Goal: Check status: Check status

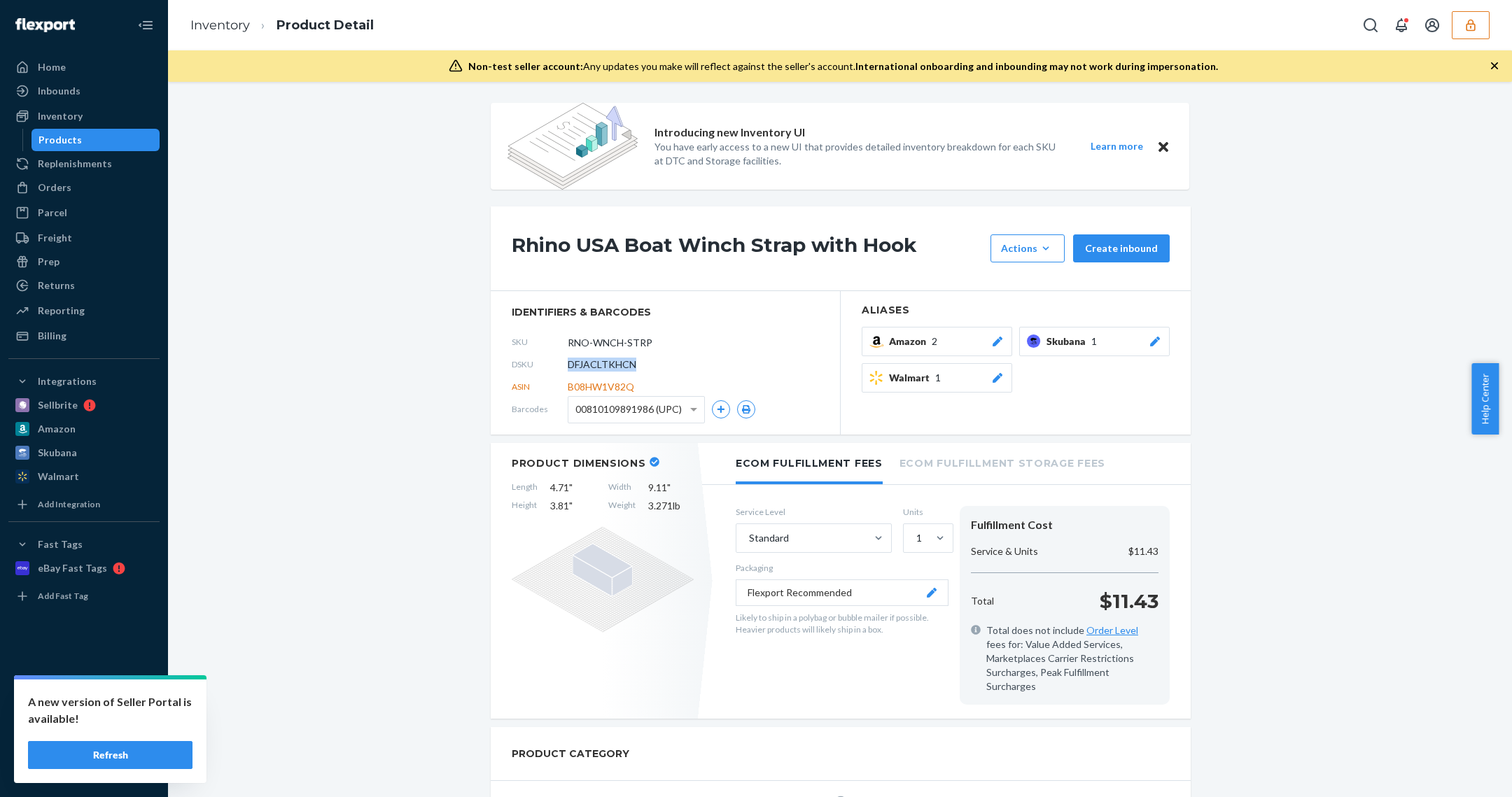
click at [1469, 18] on icon "button" at bounding box center [1470, 25] width 14 height 14
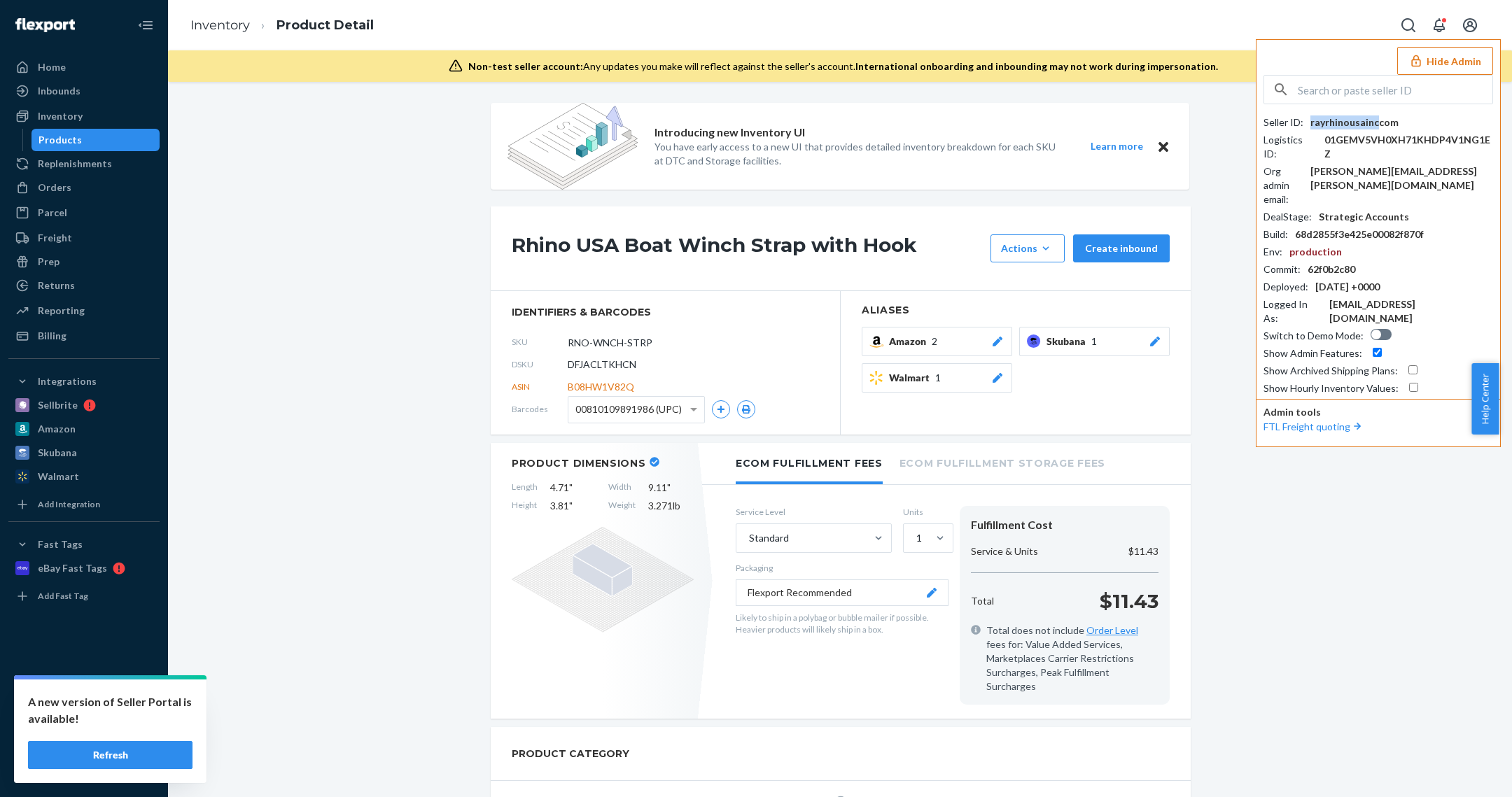
click at [1376, 123] on div "rayrhinousainccom" at bounding box center [1354, 122] width 89 height 14
click at [1391, 123] on div "rayrhinousainccom" at bounding box center [1354, 122] width 89 height 14
click at [1390, 123] on div "rayrhinousainccom" at bounding box center [1354, 122] width 89 height 14
click at [104, 171] on div "Replenishments" at bounding box center [84, 164] width 148 height 20
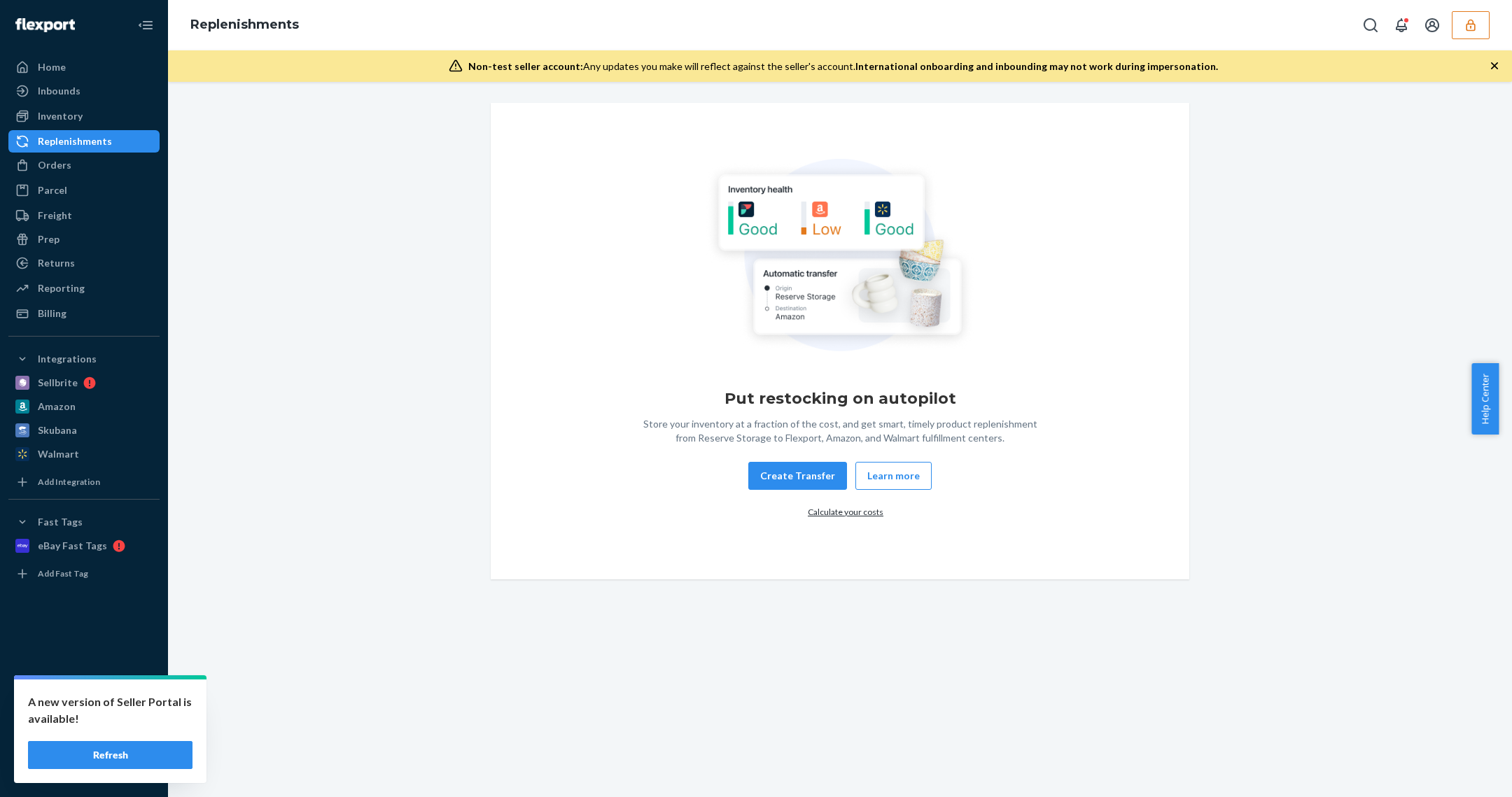
click at [108, 742] on button "Refresh" at bounding box center [110, 755] width 165 height 28
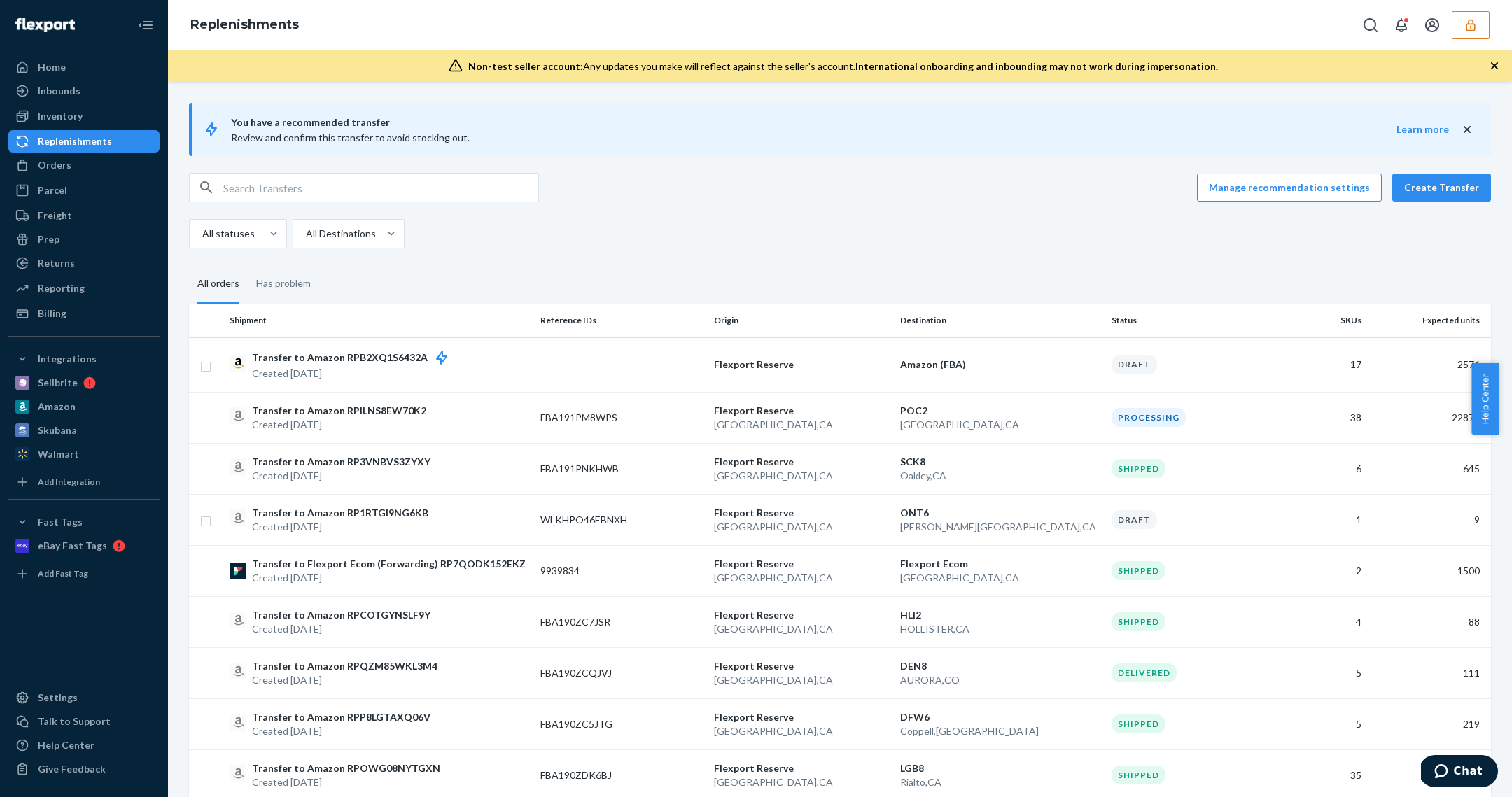
click at [1450, 183] on button "Create Transfer" at bounding box center [1441, 188] width 98 height 28
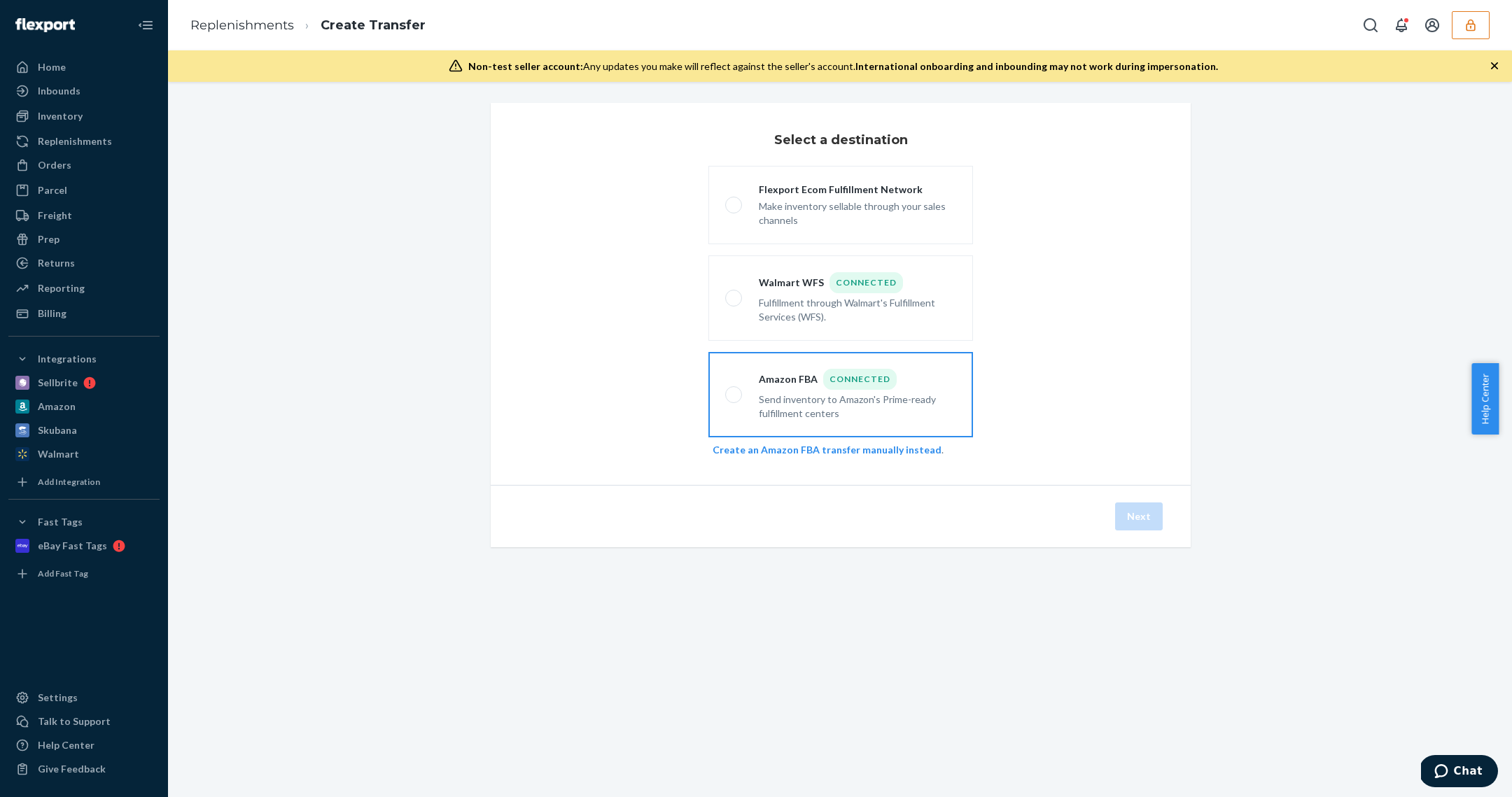
click at [953, 389] on label "Amazon FBA Connected Send inventory to Amazon's Prime-ready fulfillment centers" at bounding box center [840, 394] width 265 height 85
click at [734, 390] on input "Amazon FBA Connected Send inventory to Amazon's Prime-ready fulfillment centers" at bounding box center [730, 394] width 9 height 9
radio input "true"
click at [1159, 518] on div "Next" at bounding box center [840, 515] width 700 height 62
click at [1132, 513] on button "Next" at bounding box center [1139, 516] width 48 height 28
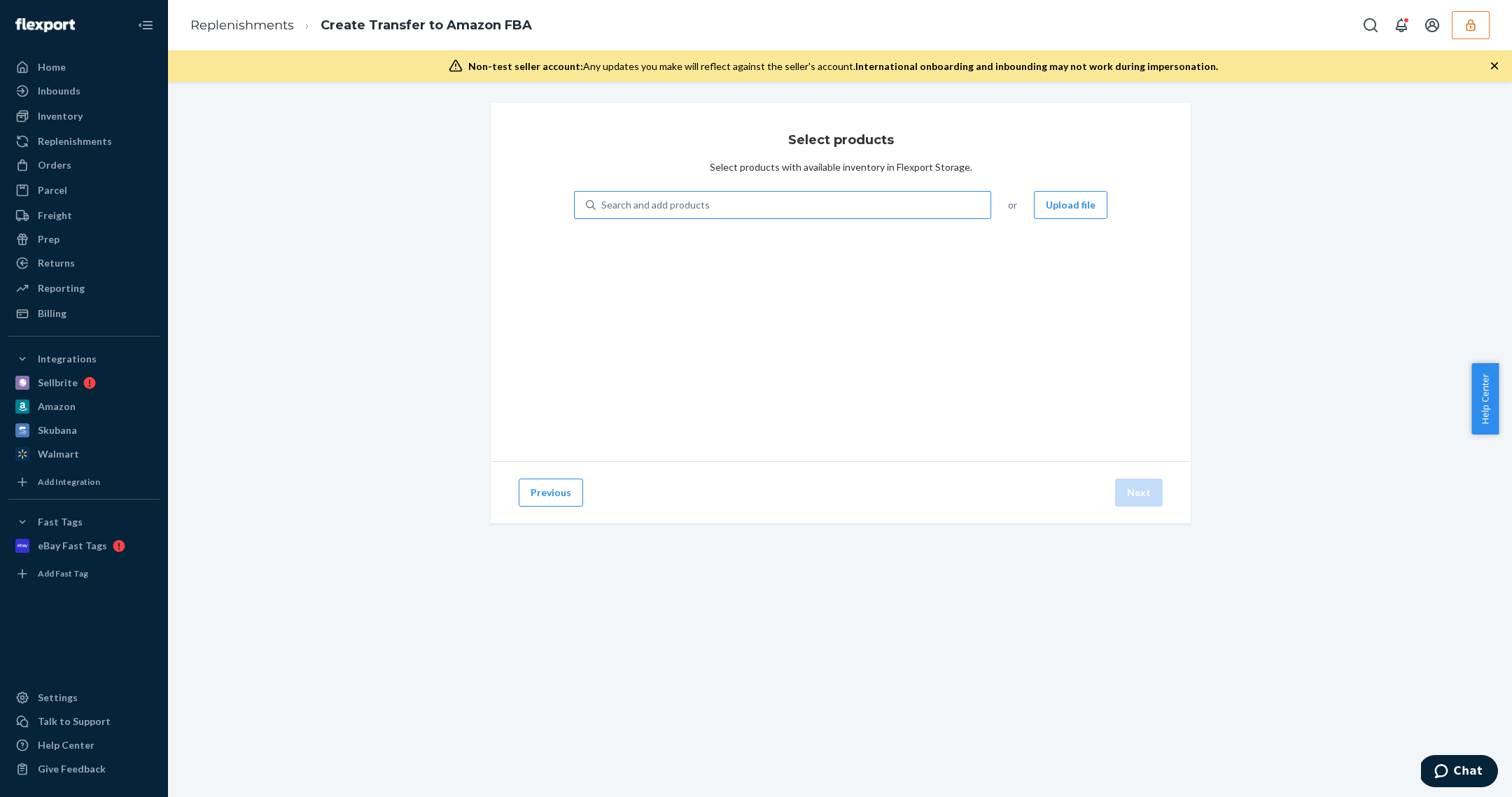
drag, startPoint x: 685, startPoint y: 180, endPoint x: 692, endPoint y: 195, distance: 16.6
click at [685, 180] on div "Select products Select products with available inventory in Flexport Storage. S…" at bounding box center [840, 281] width 700 height 358
click at [693, 197] on div "Search and add products" at bounding box center [792, 205] width 395 height 25
click at [602, 198] on input "Search and add products" at bounding box center [602, 204] width 2 height 14
click at [540, 500] on button "Previous" at bounding box center [551, 493] width 65 height 28
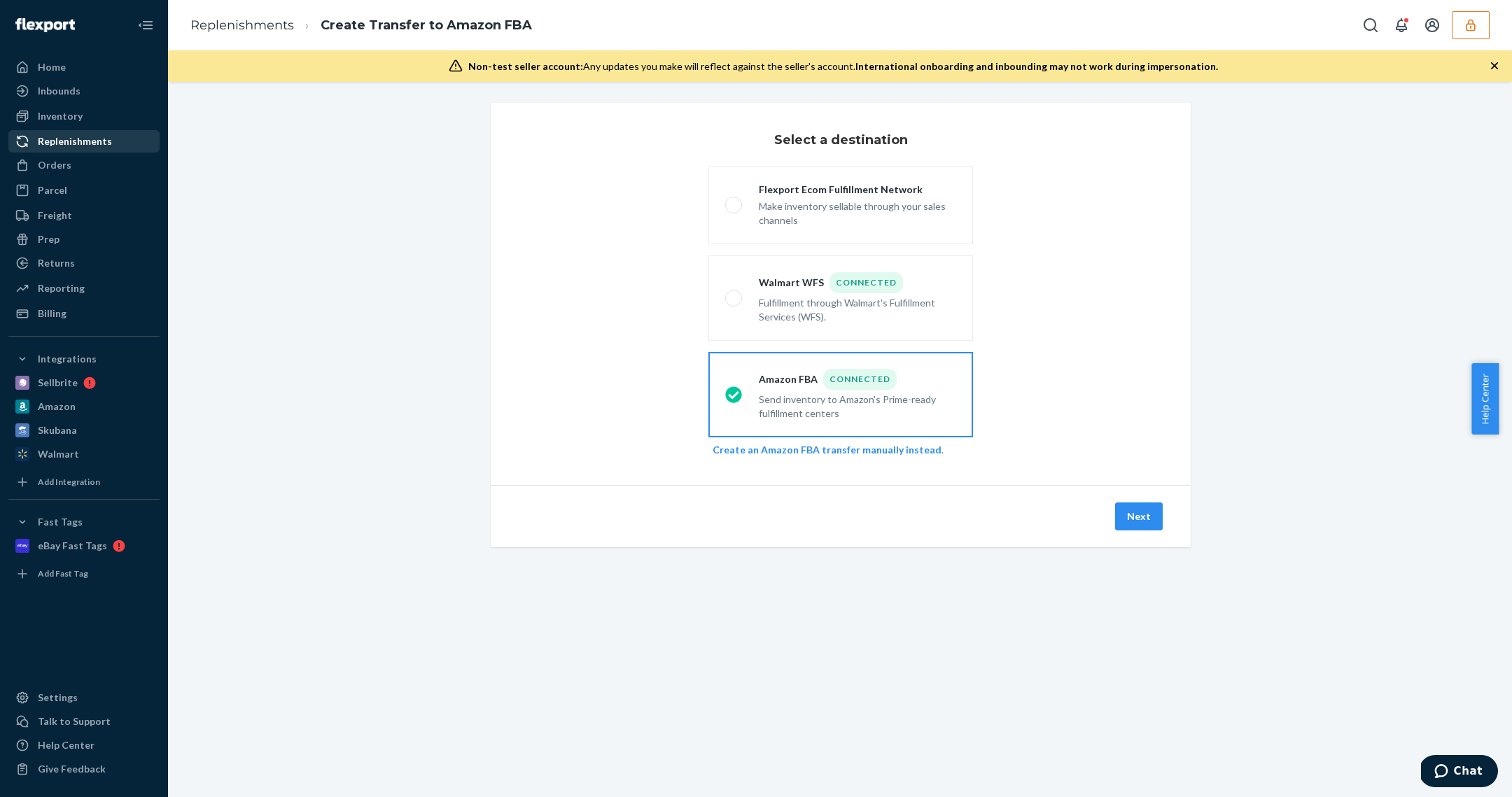
click at [69, 136] on div "Replenishments" at bounding box center [75, 141] width 74 height 14
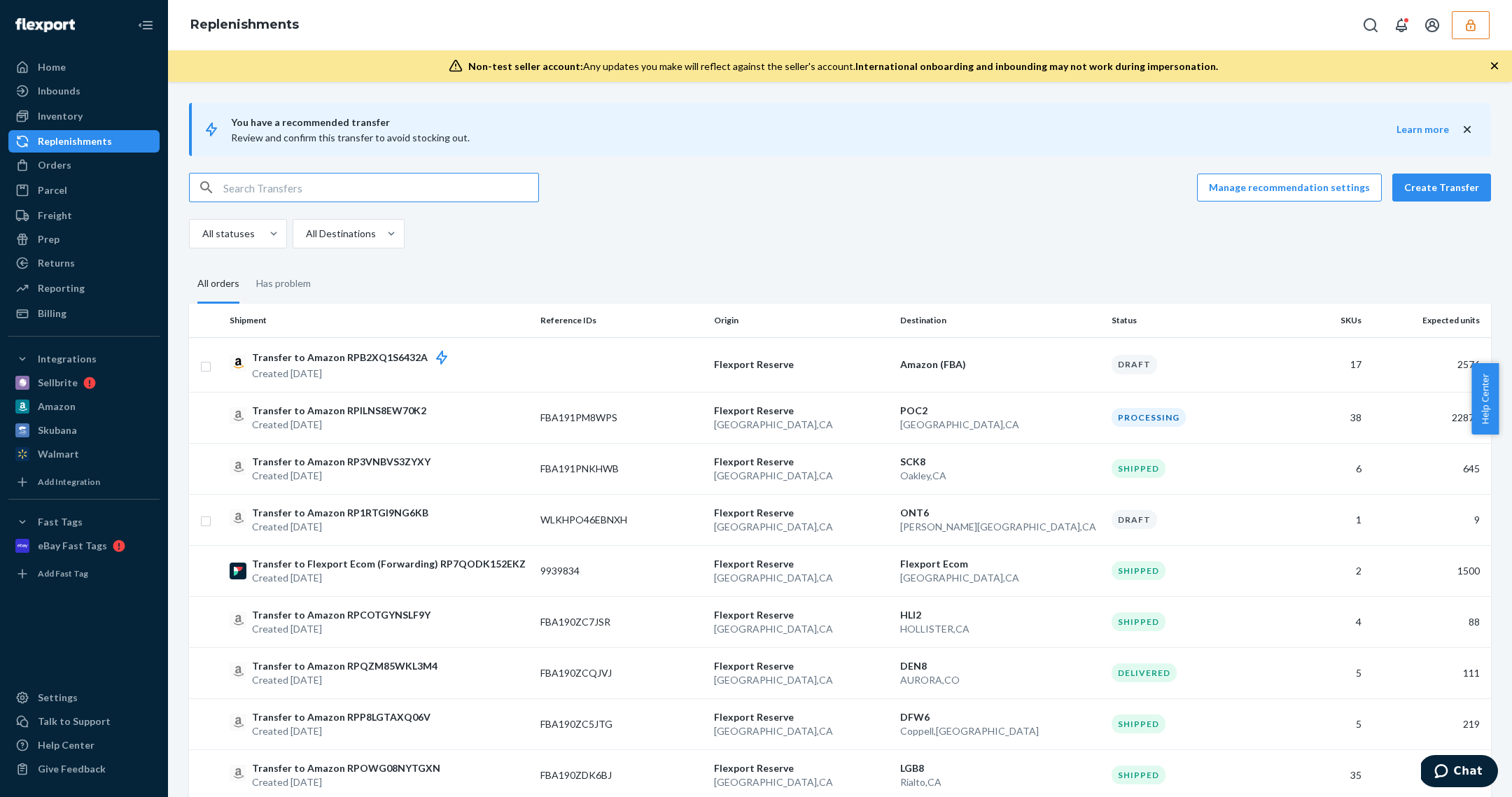
click at [1476, 9] on div "Replenishments" at bounding box center [840, 25] width 1343 height 50
click at [1473, 34] on button "button" at bounding box center [1471, 26] width 38 height 28
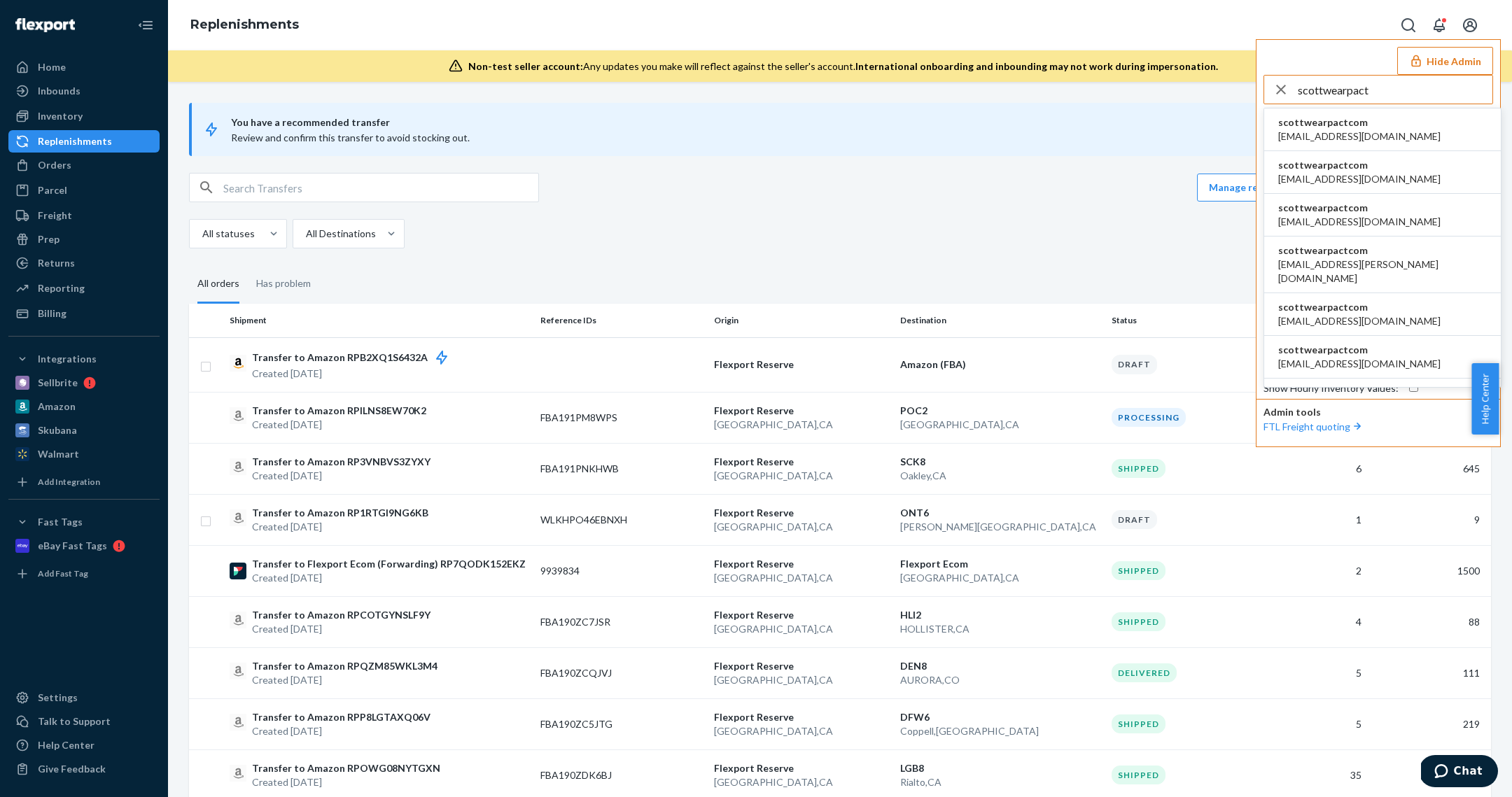
type input "scottwearpact"
click at [1366, 132] on span "[EMAIL_ADDRESS][DOMAIN_NAME]" at bounding box center [1359, 136] width 162 height 14
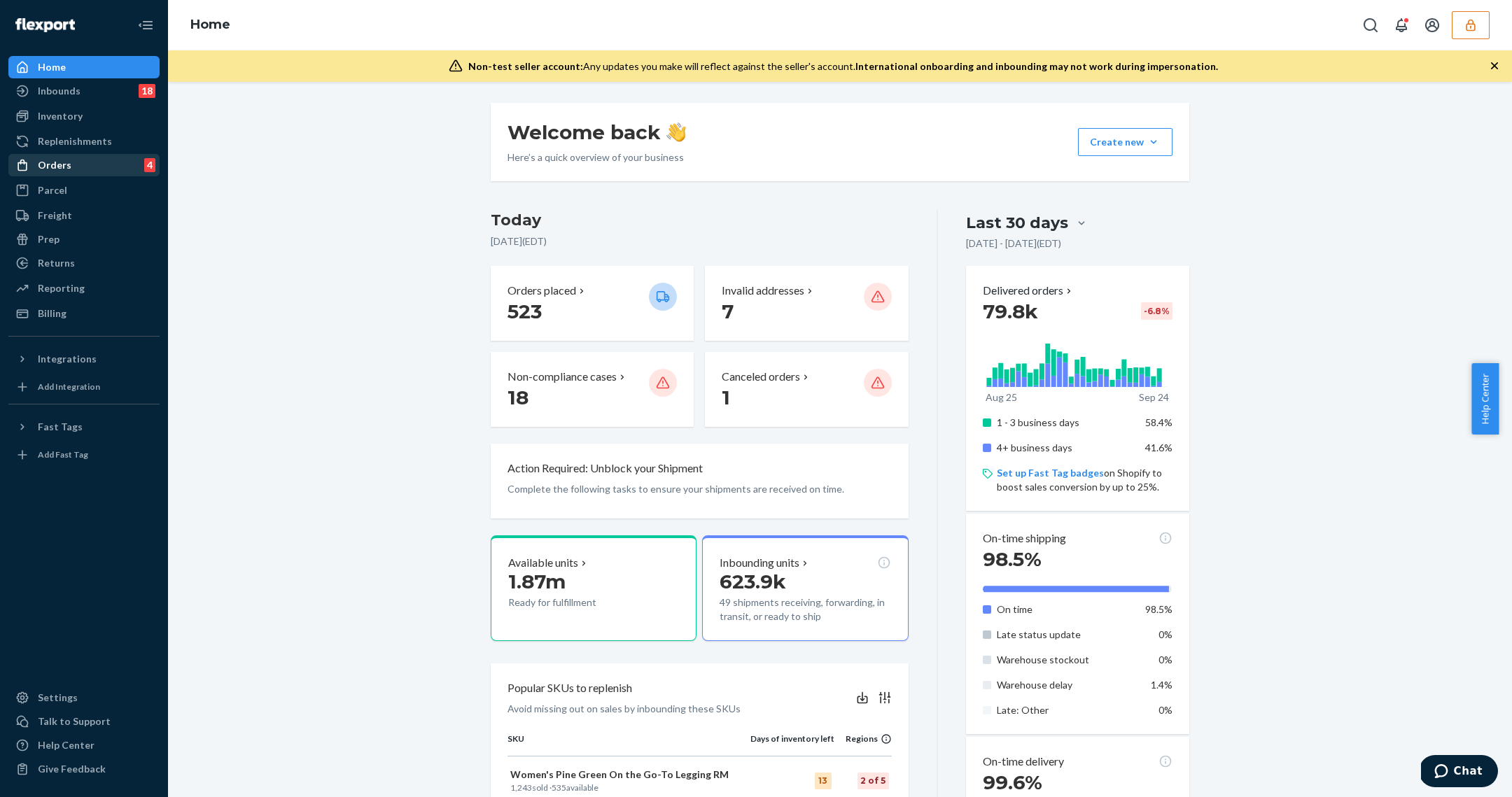
click at [44, 166] on div "Orders" at bounding box center [55, 165] width 34 height 14
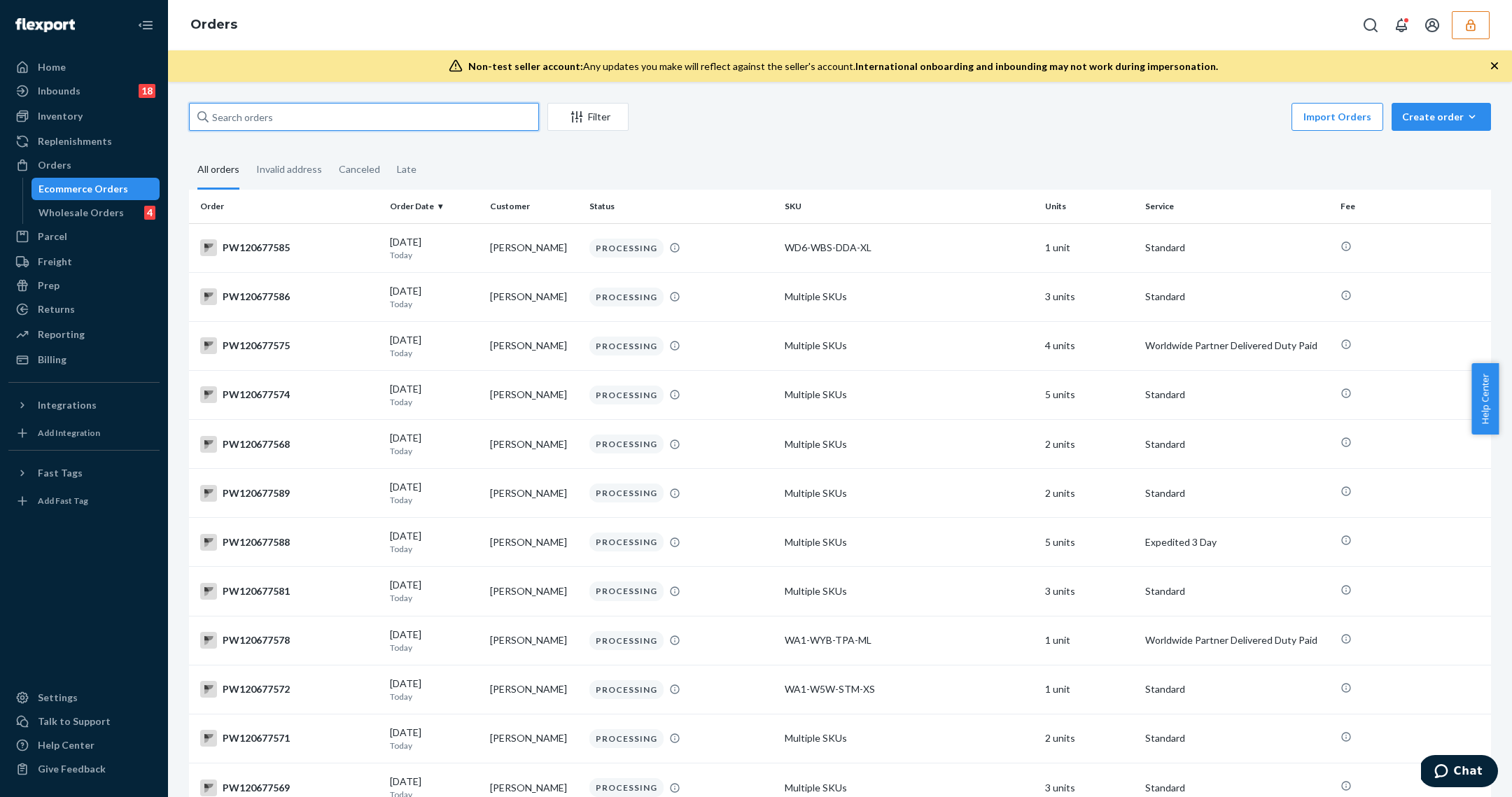
click at [422, 117] on input "text" at bounding box center [363, 117] width 350 height 28
paste input "PW120654817"
type input "PW120654817"
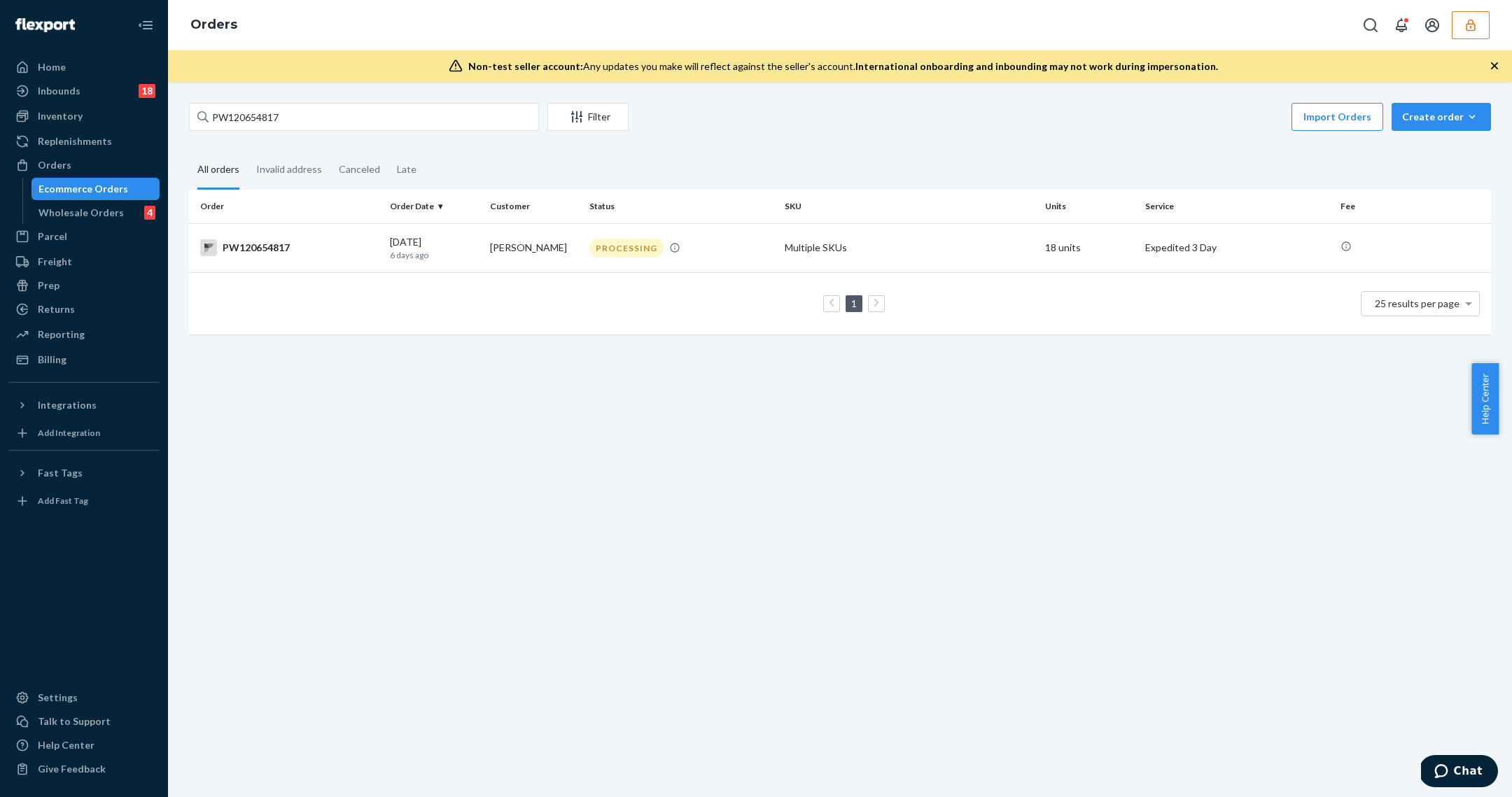
click at [719, 278] on td "1 25 results per page" at bounding box center [840, 303] width 1302 height 62
click at [722, 246] on div "PROCESSING" at bounding box center [681, 248] width 189 height 19
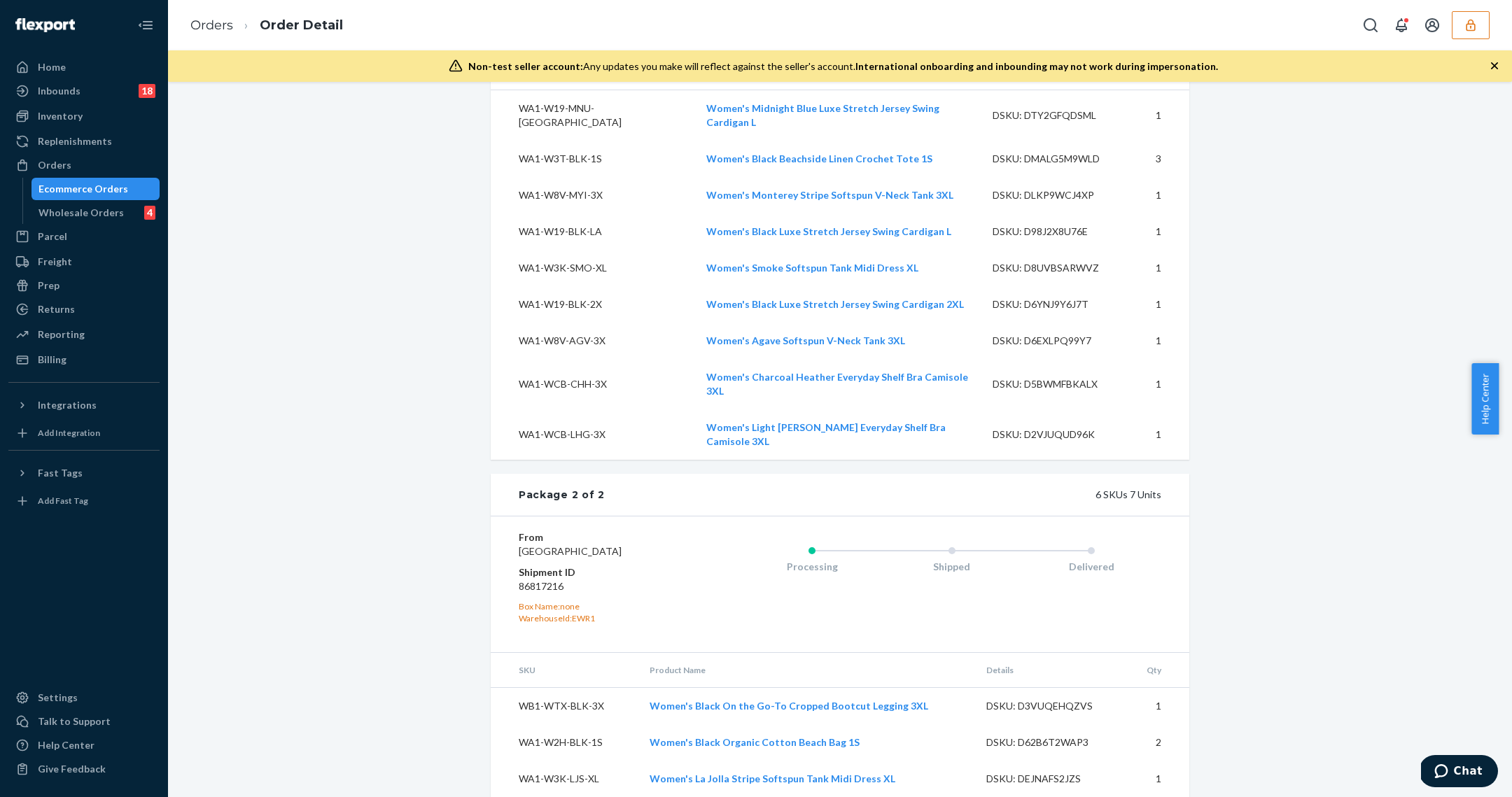
scroll to position [1404, 0]
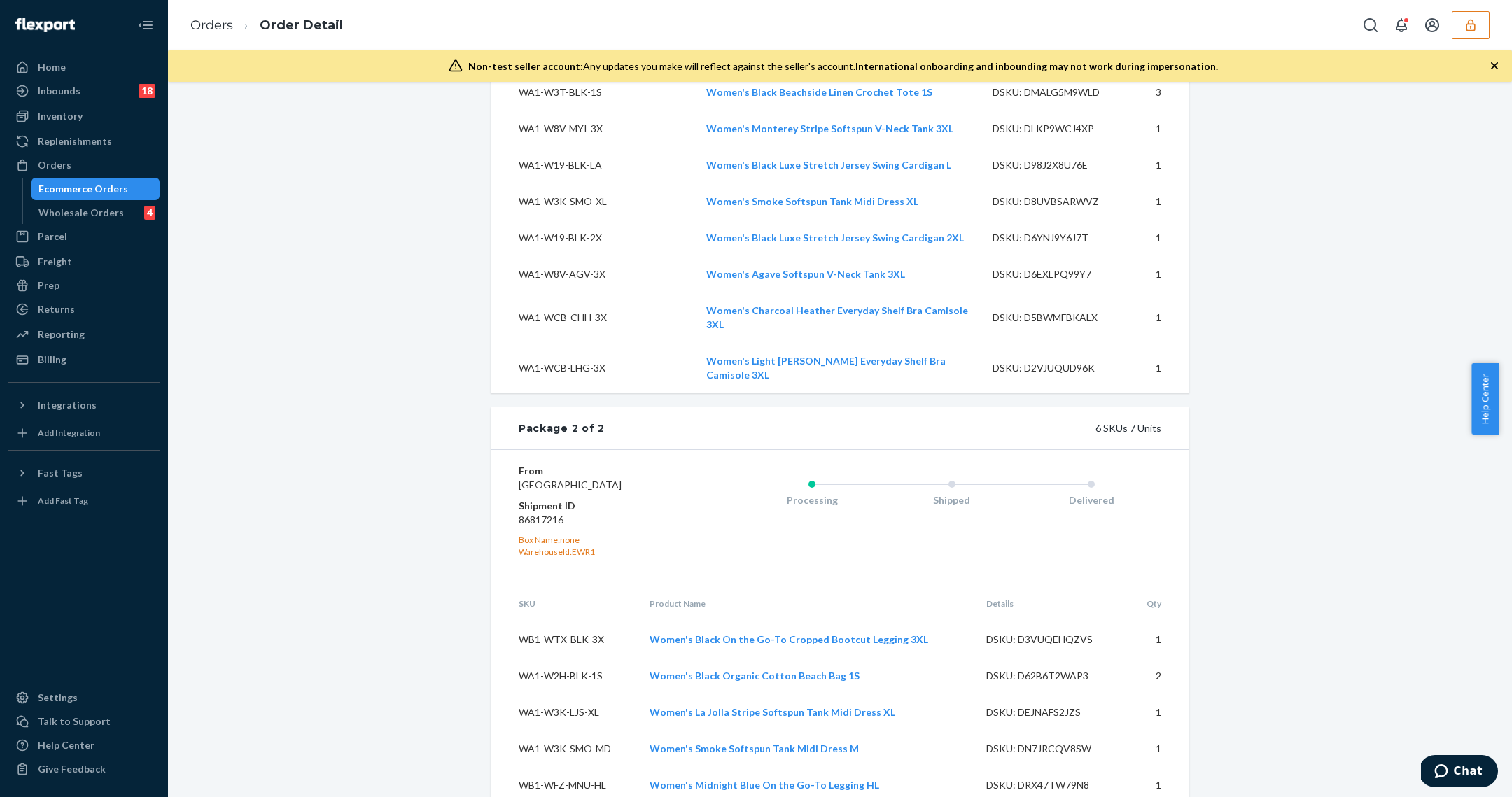
click at [543, 513] on dd "86817216" at bounding box center [602, 519] width 167 height 14
copy dd "86817216"
click at [64, 179] on div "Ecommerce Orders" at bounding box center [96, 189] width 126 height 20
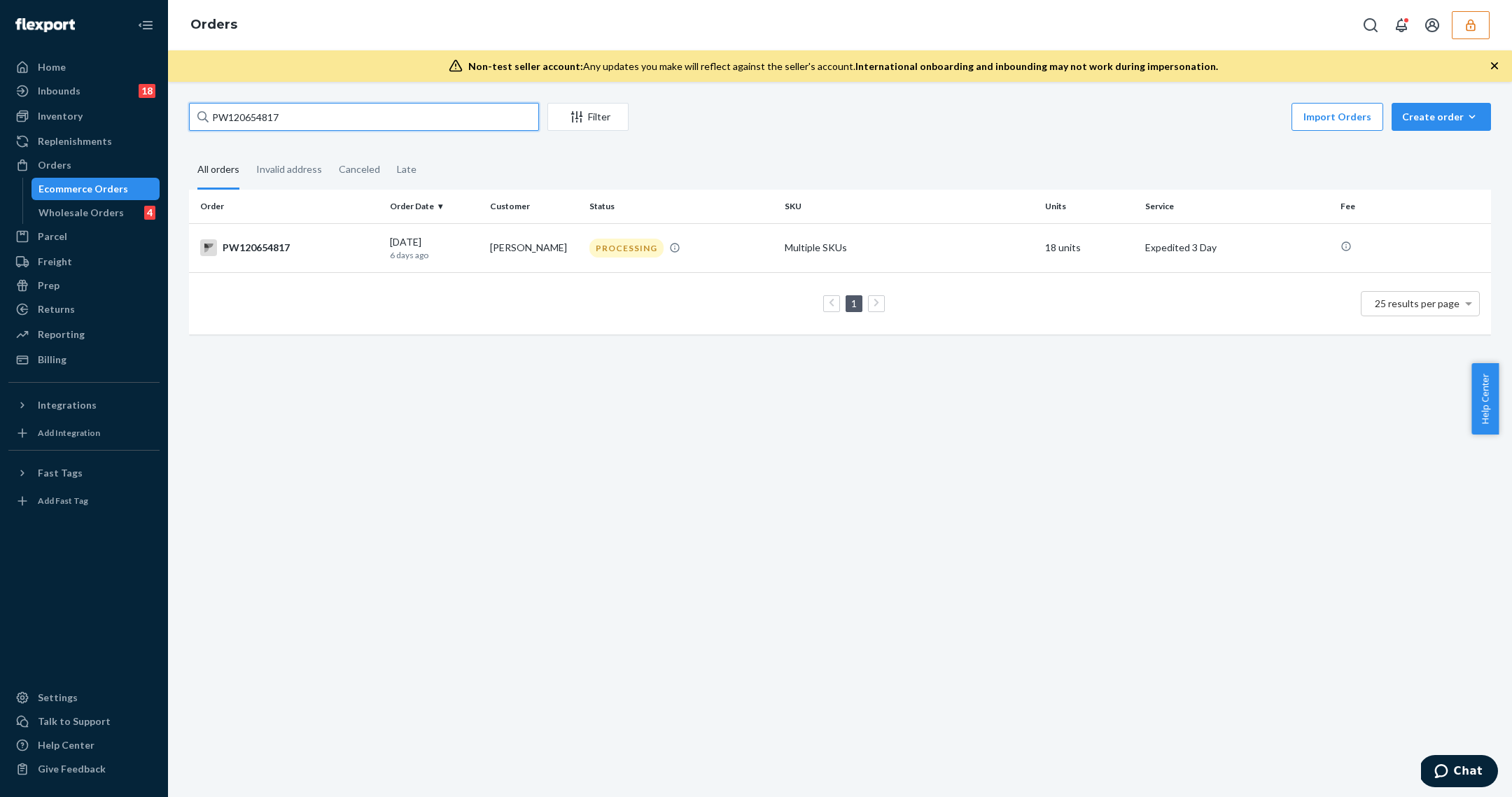
click at [271, 117] on input "PW120654817" at bounding box center [363, 117] width 350 height 28
paste input "5832"
type input "PW120655832"
click at [494, 253] on td "Amber Defore" at bounding box center [534, 247] width 100 height 49
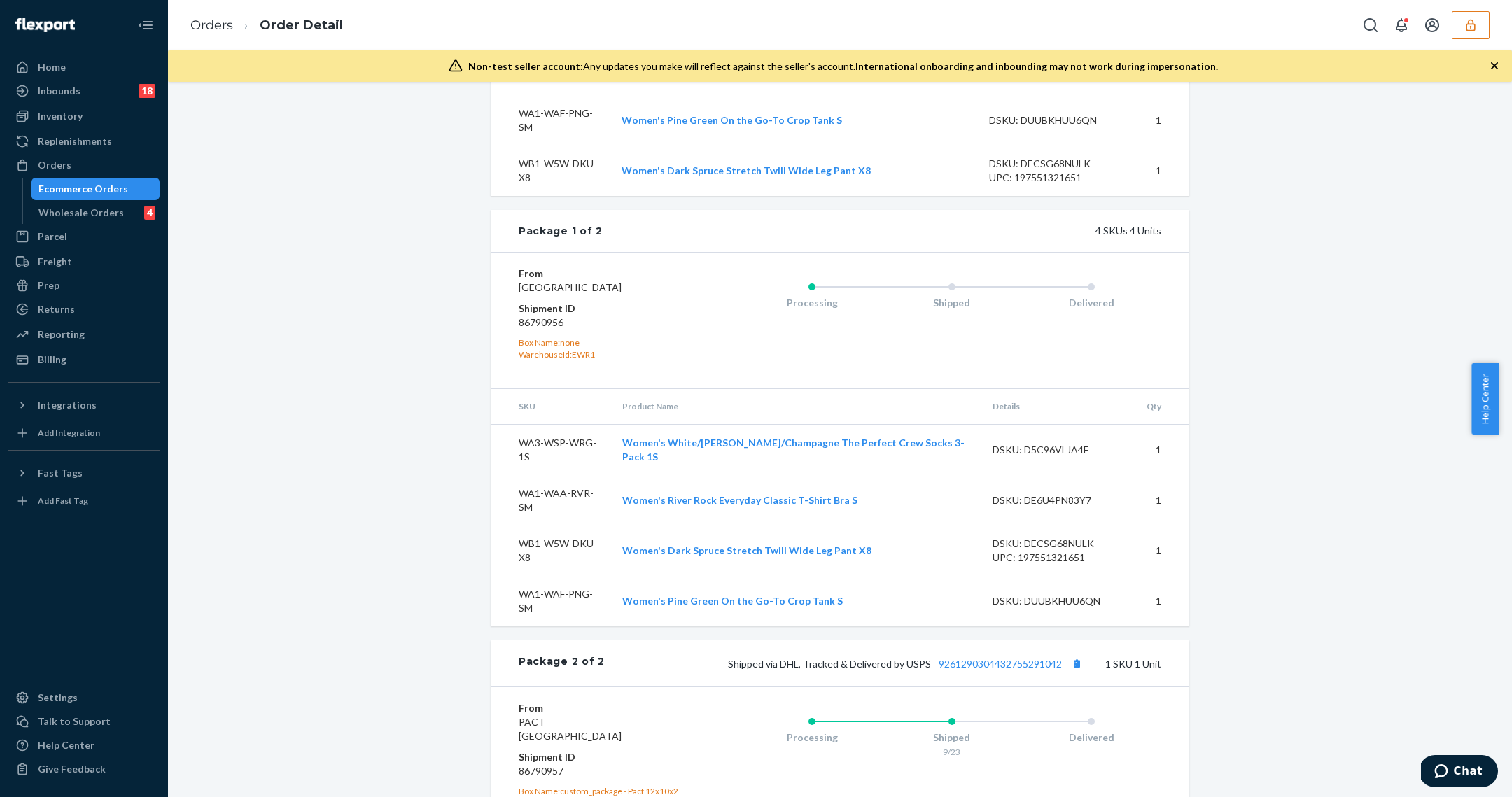
scroll to position [552, 0]
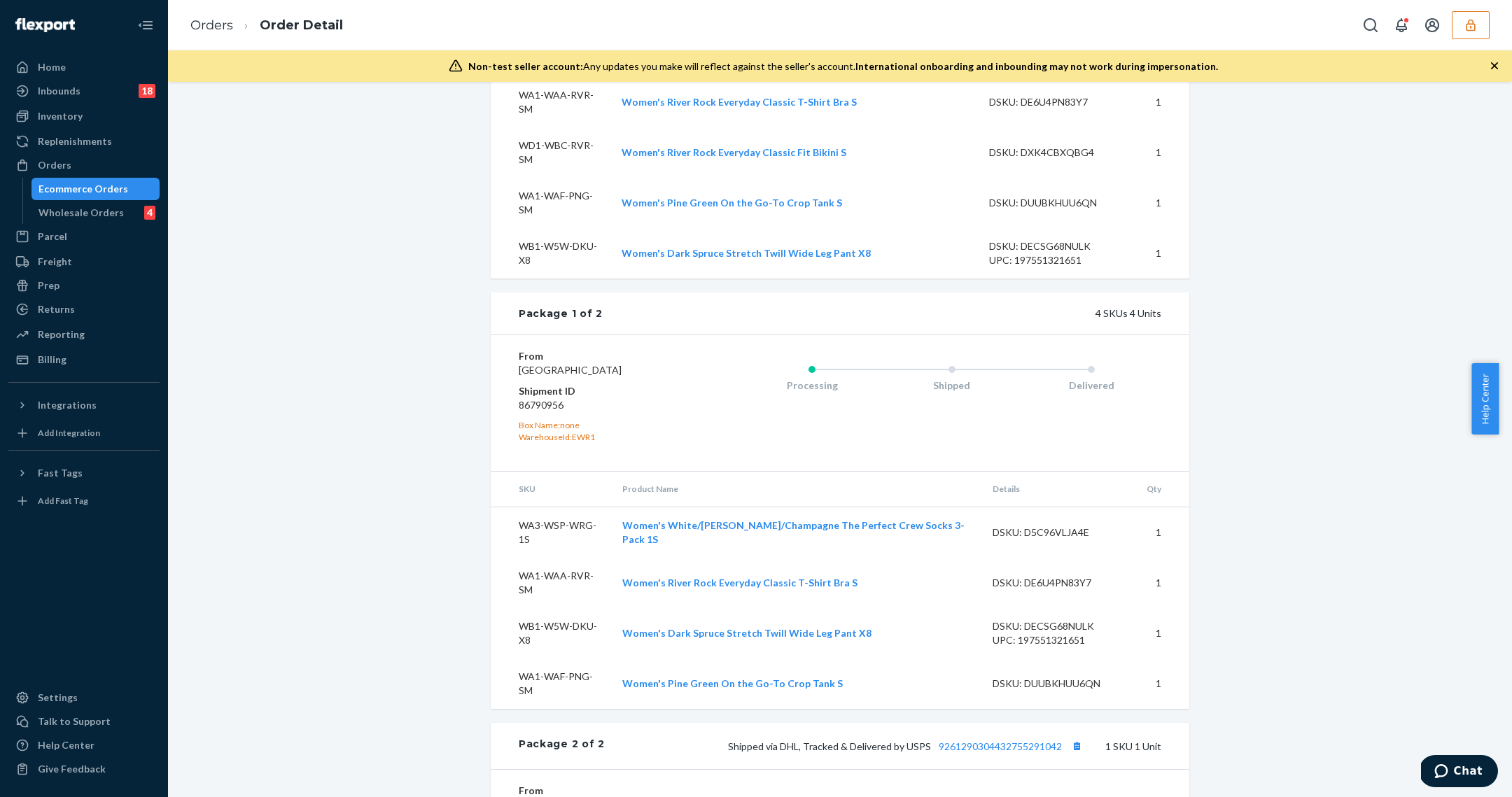
click at [539, 403] on dd "86790956" at bounding box center [602, 404] width 167 height 14
copy dd "86790956"
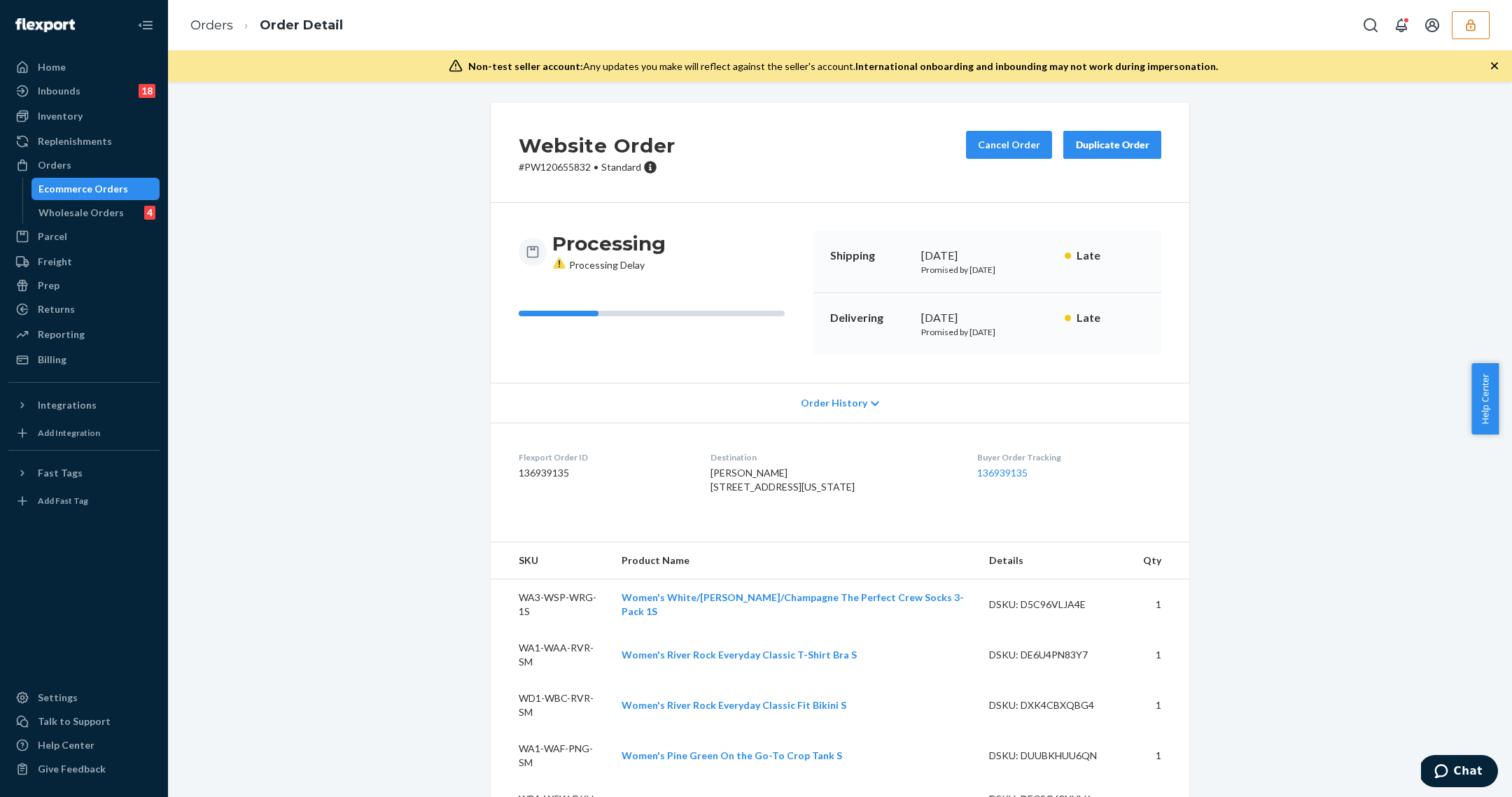
scroll to position [0, 0]
click at [75, 70] on div "Home" at bounding box center [84, 67] width 148 height 20
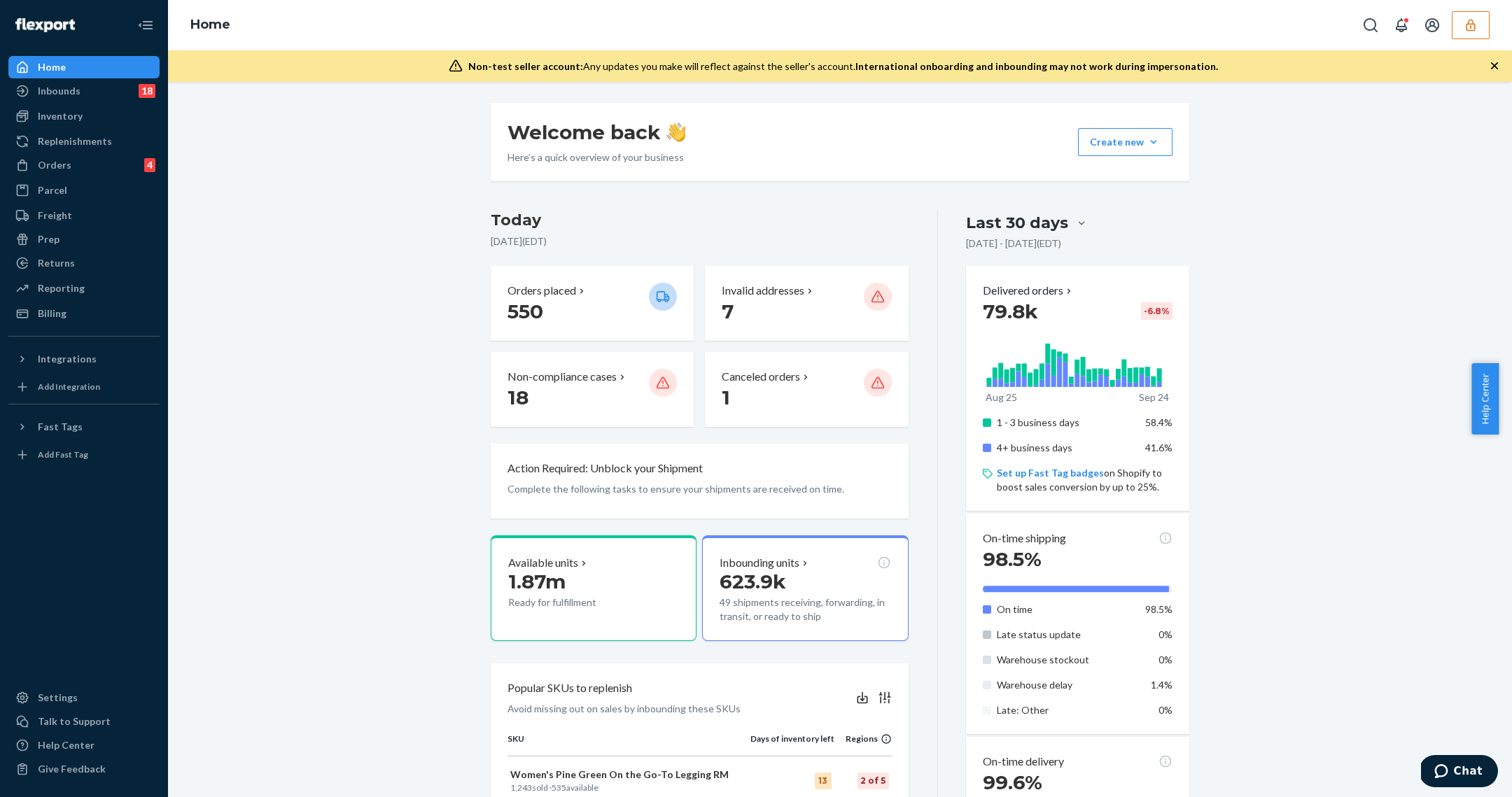
click at [1471, 35] on button "button" at bounding box center [1471, 26] width 38 height 28
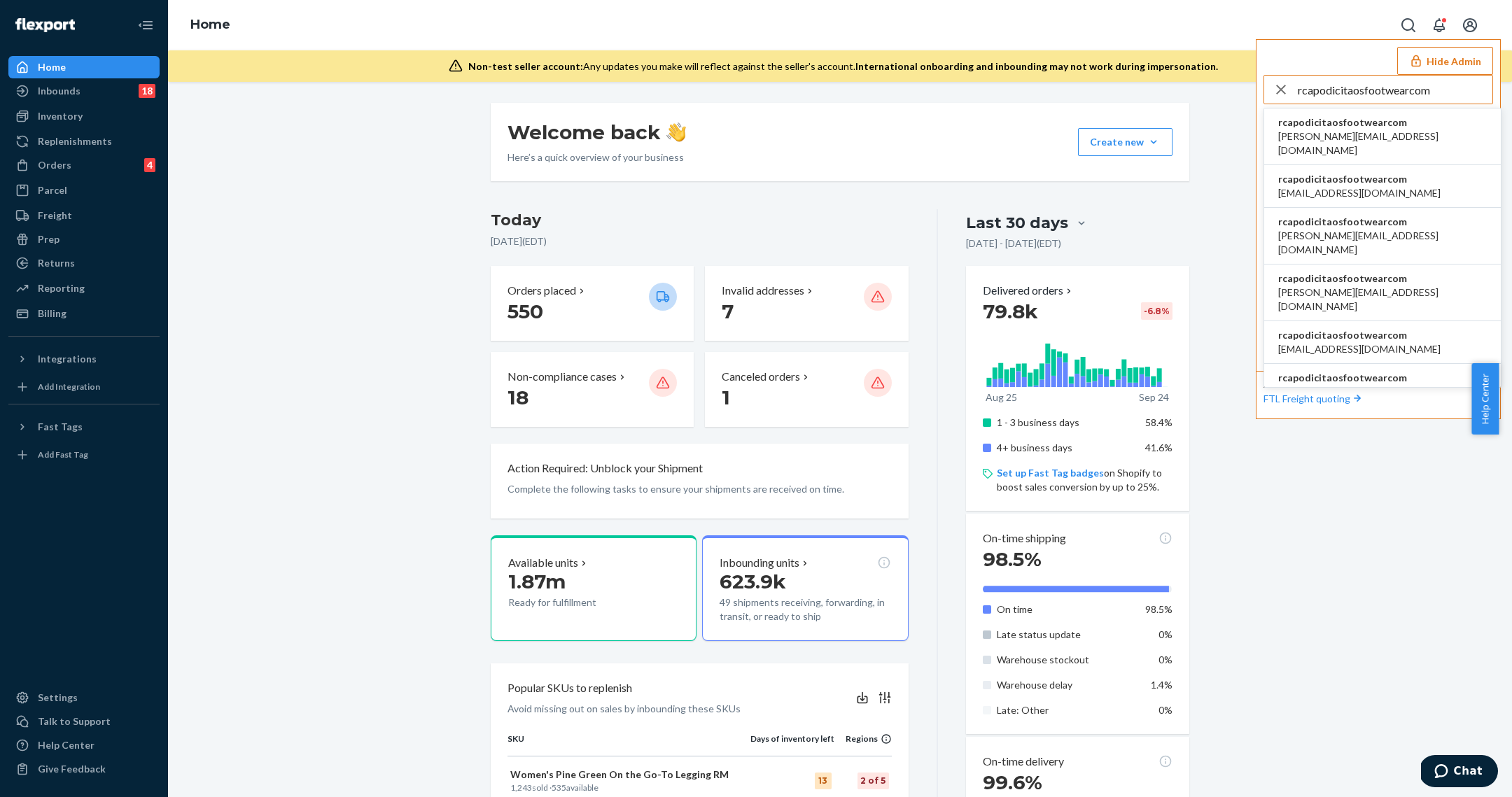
type input "rcapodicitaosfootwearcom"
click at [1414, 130] on li "rcapodicitaosfootwearcom a.candia@aventus.com" at bounding box center [1382, 136] width 237 height 57
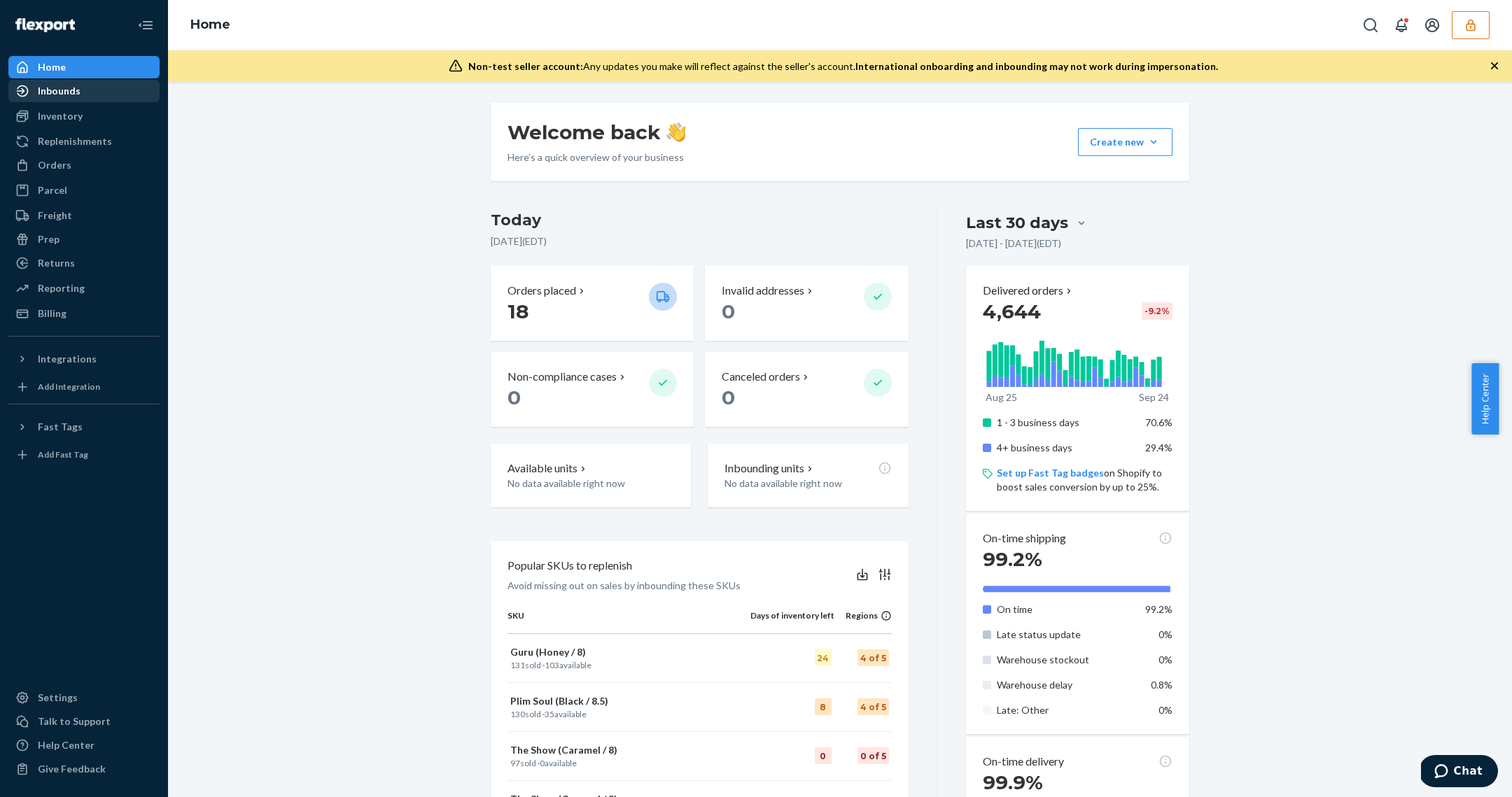
click at [79, 98] on div "Inbounds" at bounding box center [84, 91] width 148 height 20
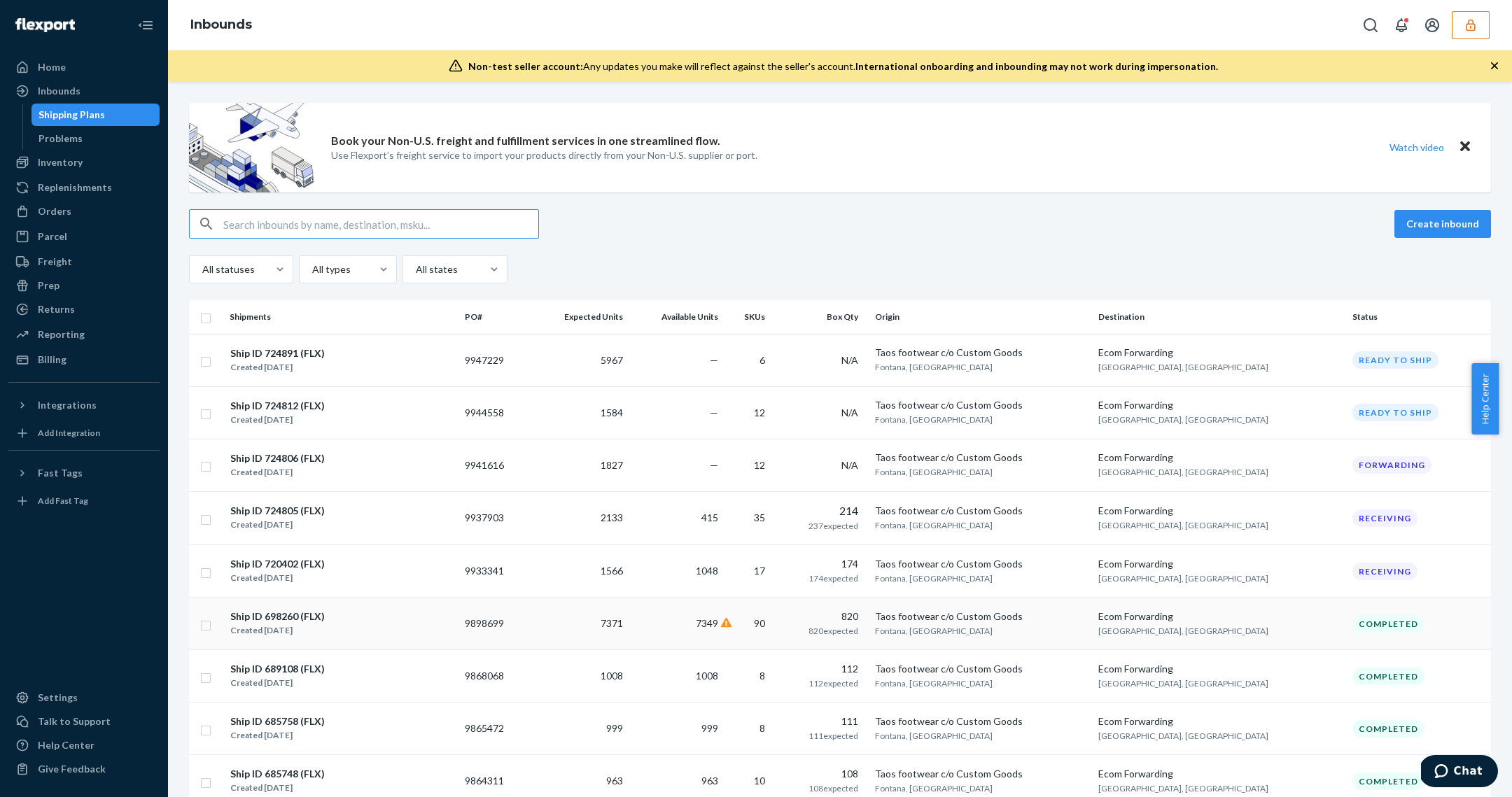
click at [777, 629] on td "90" at bounding box center [750, 623] width 53 height 52
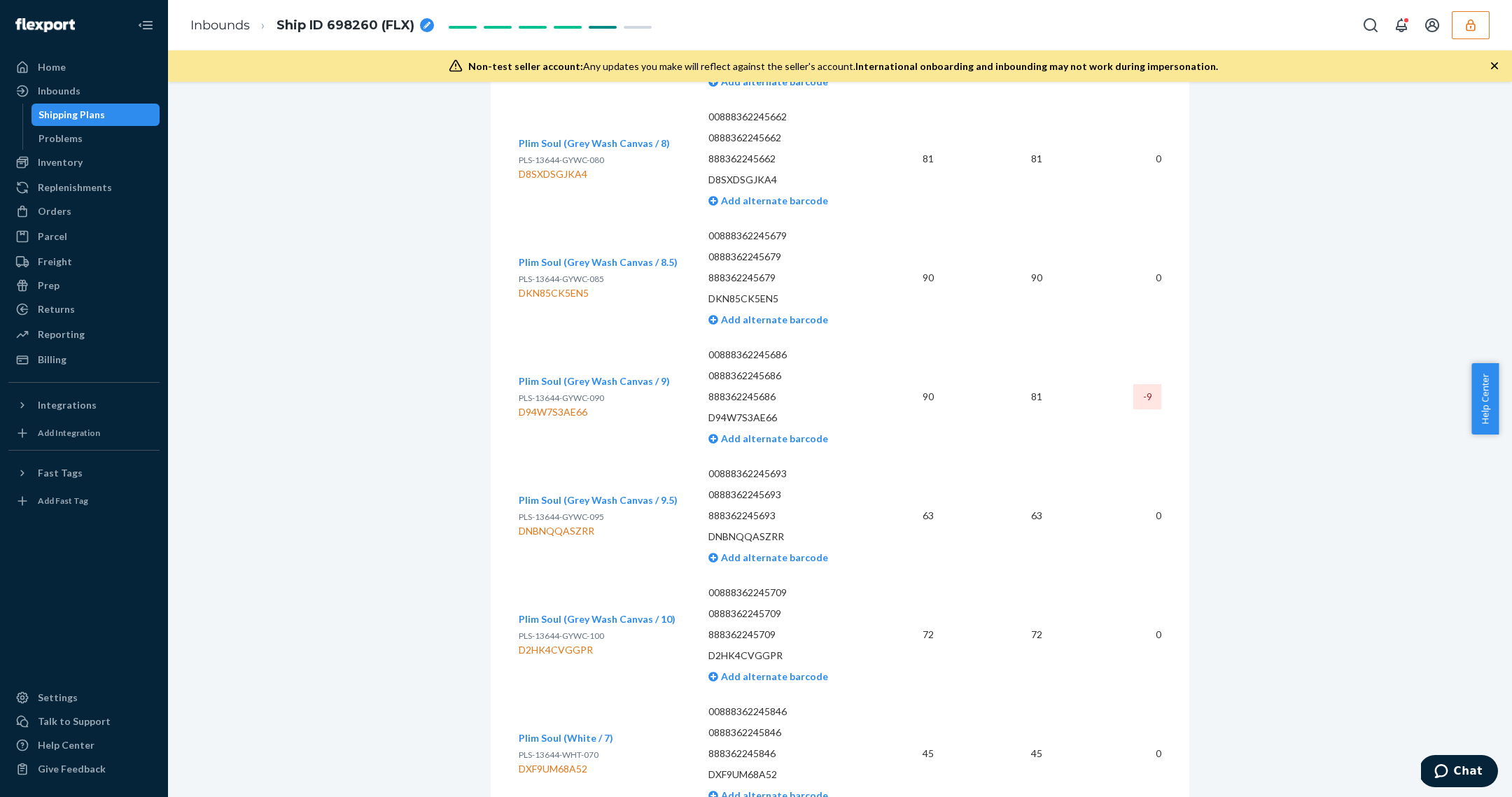
scroll to position [8390, 0]
